Goal: Task Accomplishment & Management: Use online tool/utility

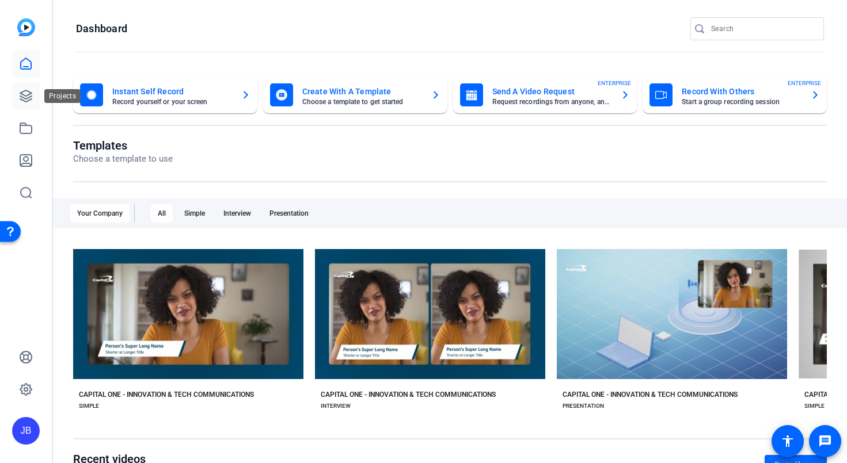
click at [32, 98] on icon at bounding box center [26, 96] width 12 height 12
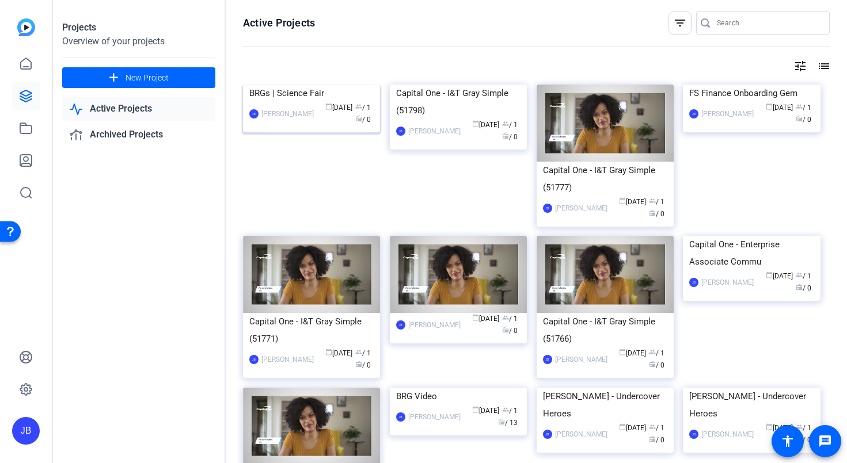
click at [306, 126] on div "[PERSON_NAME] [PERSON_NAME] calendar_today [DATE] group / 1 radio / 0" at bounding box center [311, 114] width 124 height 24
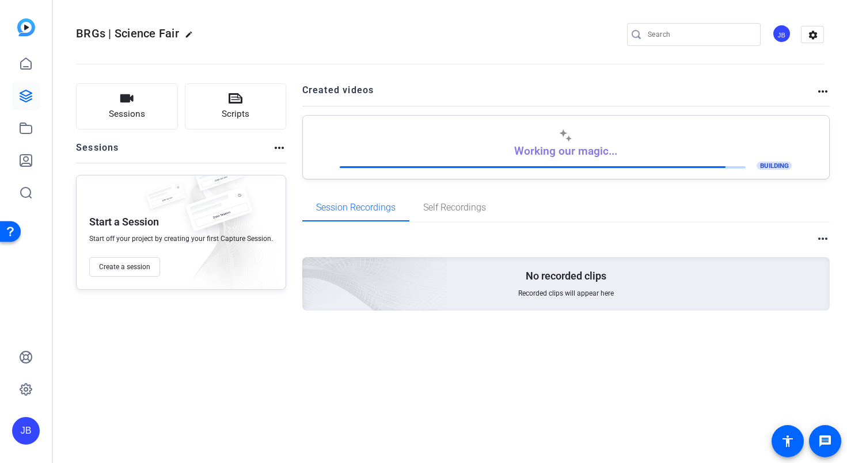
click at [559, 151] on p "Working our magic..." at bounding box center [565, 150] width 103 height 13
click at [776, 164] on span "BUILDING" at bounding box center [774, 166] width 36 height 8
click at [589, 140] on div "Working our magic... BUILDING" at bounding box center [566, 150] width 502 height 43
click at [448, 205] on span "Self Recordings" at bounding box center [454, 207] width 63 height 9
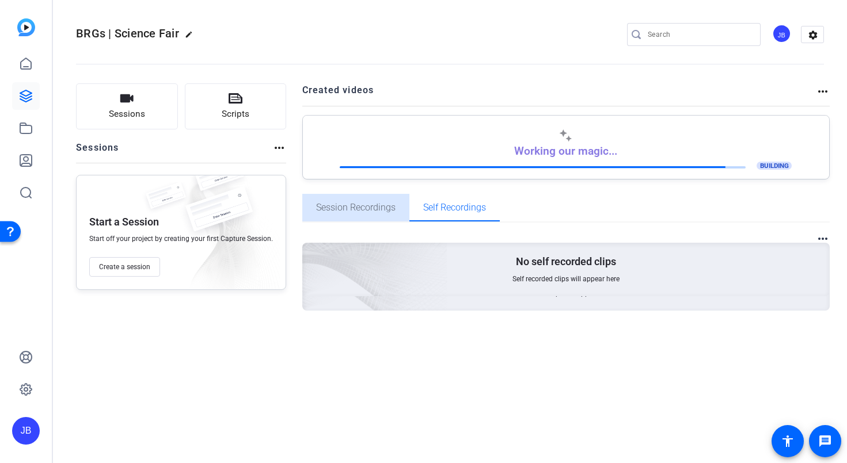
click at [359, 215] on span "Session Recordings" at bounding box center [355, 208] width 79 height 28
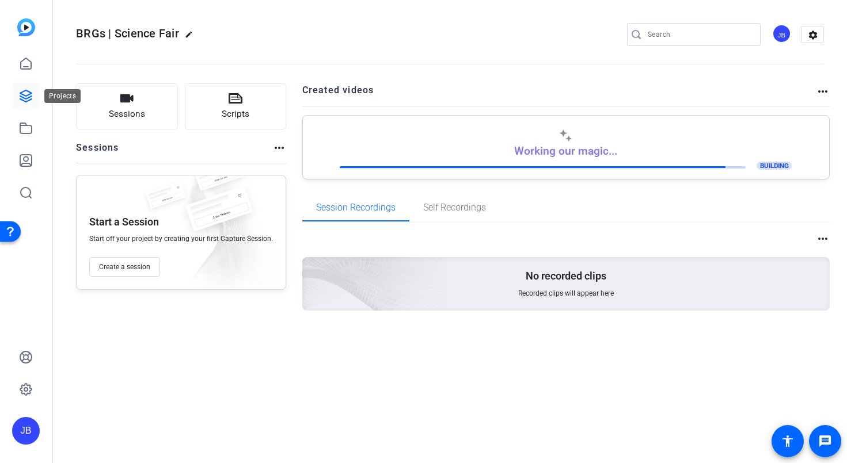
click at [19, 102] on icon at bounding box center [26, 96] width 14 height 14
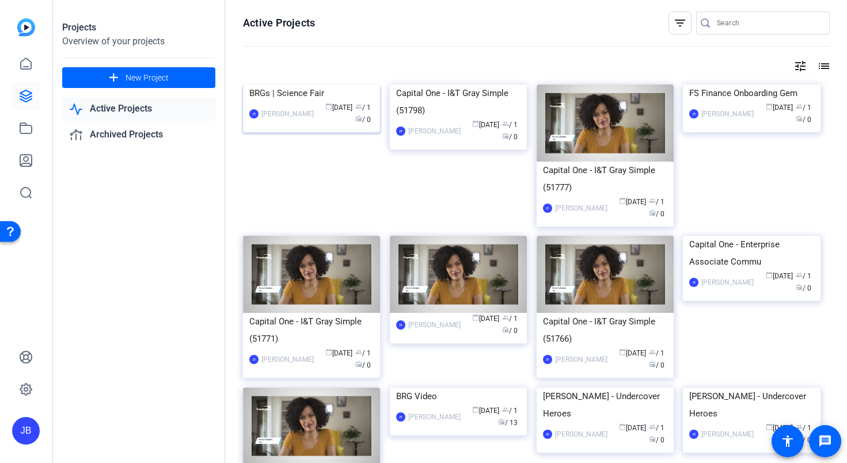
click at [310, 85] on img at bounding box center [311, 85] width 137 height 0
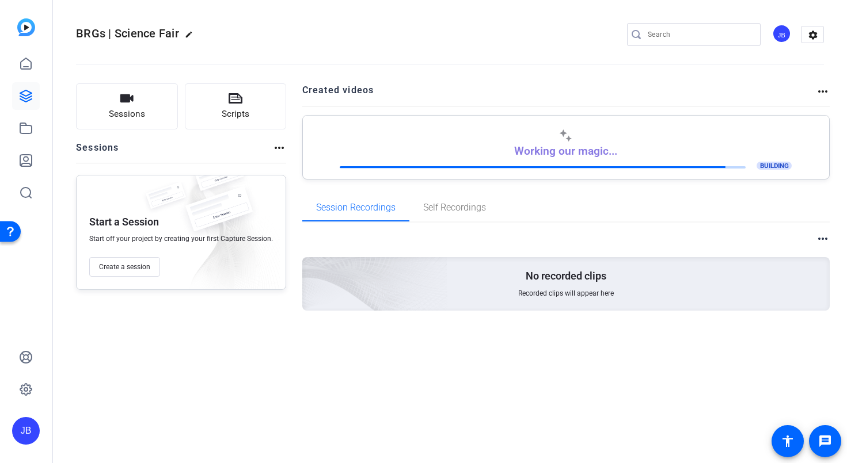
click at [824, 93] on mat-icon "more_horiz" at bounding box center [823, 92] width 14 height 14
click at [813, 242] on div at bounding box center [423, 231] width 847 height 463
click at [819, 242] on mat-icon "more_horiz" at bounding box center [823, 239] width 14 height 14
click at [821, 240] on div at bounding box center [423, 231] width 847 height 463
click at [574, 157] on p "Working our magic..." at bounding box center [565, 150] width 103 height 13
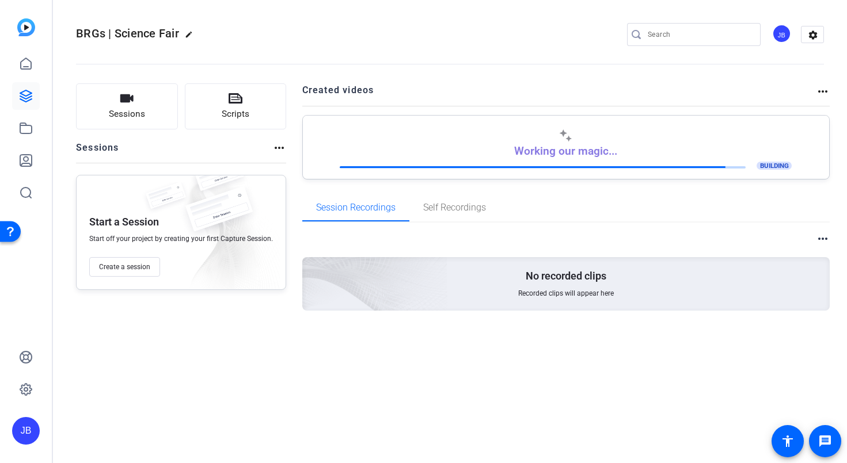
click at [780, 163] on span "BUILDING" at bounding box center [774, 166] width 36 height 8
click at [538, 163] on div "BUILDING" at bounding box center [566, 166] width 452 height 11
click at [777, 170] on span "BUILDING" at bounding box center [774, 166] width 36 height 8
click at [19, 65] on icon at bounding box center [26, 64] width 14 height 14
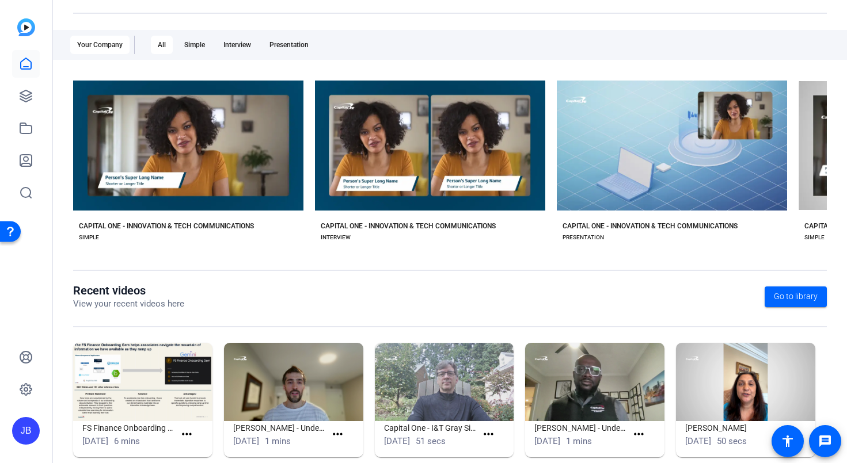
scroll to position [188, 0]
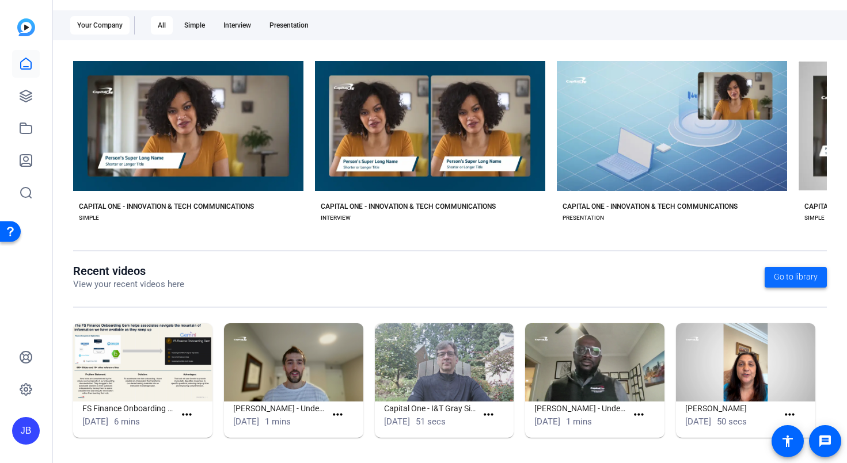
click at [807, 272] on span "Go to library" at bounding box center [796, 277] width 44 height 12
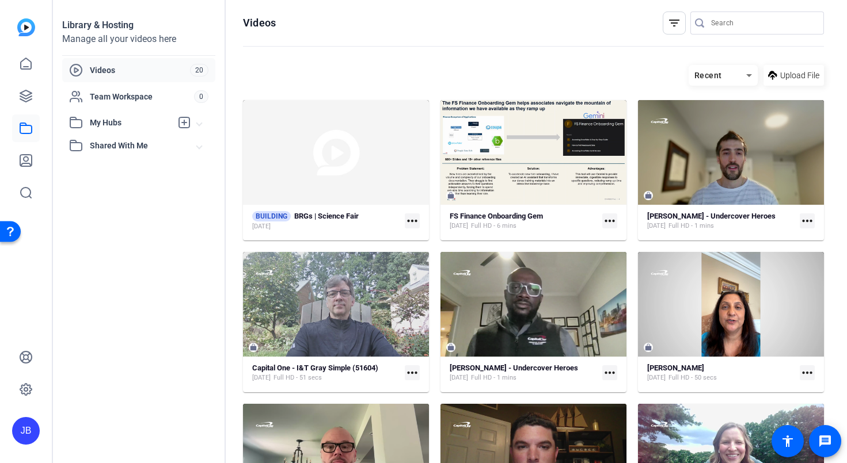
click at [412, 215] on mat-icon "more_horiz" at bounding box center [412, 221] width 15 height 15
click at [418, 235] on span "Edit in Creator" at bounding box center [438, 239] width 48 height 14
